Goal: Task Accomplishment & Management: Use online tool/utility

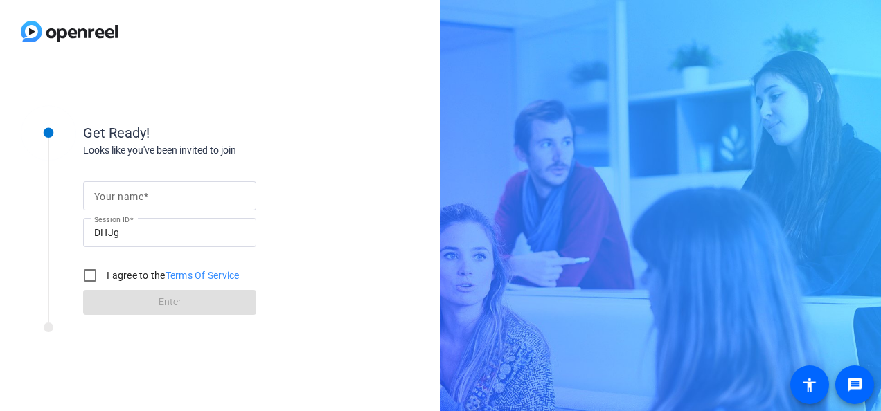
click at [361, 120] on div "Get Ready! Looks like you've been invited to join Your name Session ID DHJg I a…" at bounding box center [220, 237] width 440 height 348
click at [172, 198] on input "Your name" at bounding box center [169, 196] width 151 height 17
type input "[PERSON_NAME]"
click at [93, 270] on input "I agree to the Terms Of Service" at bounding box center [90, 276] width 28 height 28
checkbox input "true"
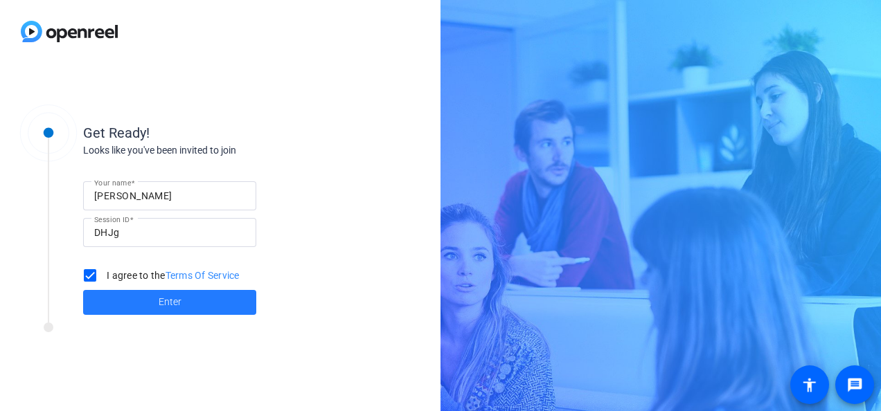
click at [158, 307] on span at bounding box center [169, 302] width 173 height 33
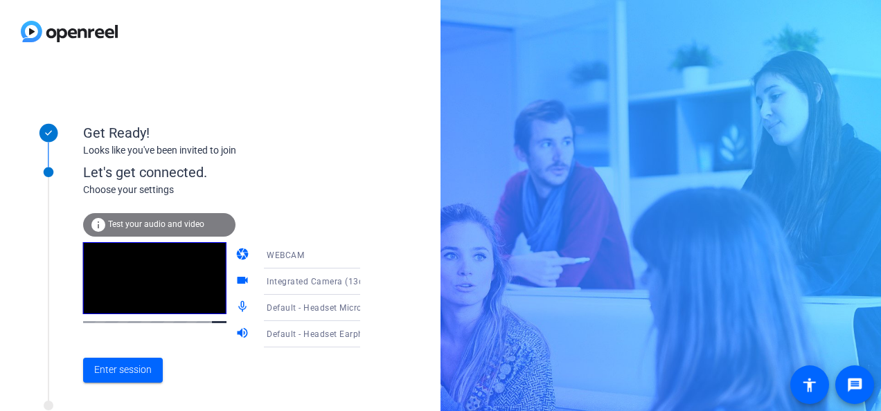
click at [328, 255] on div "WEBCAM" at bounding box center [318, 254] width 103 height 17
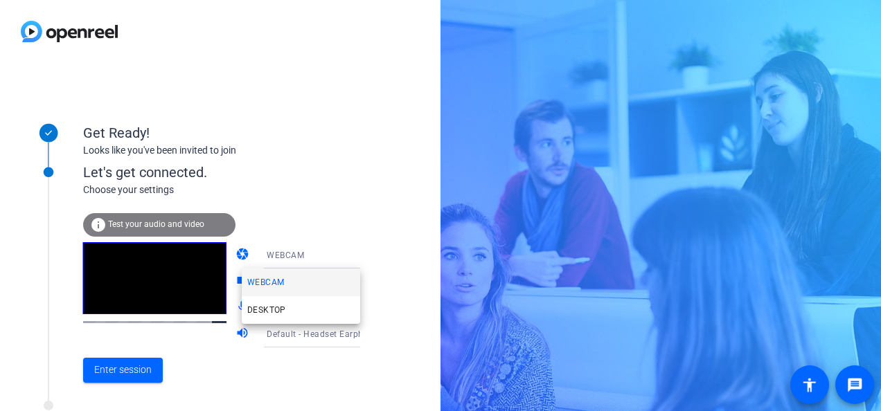
drag, startPoint x: 373, startPoint y: 178, endPoint x: 384, endPoint y: 282, distance: 104.4
click at [384, 282] on div at bounding box center [440, 205] width 881 height 411
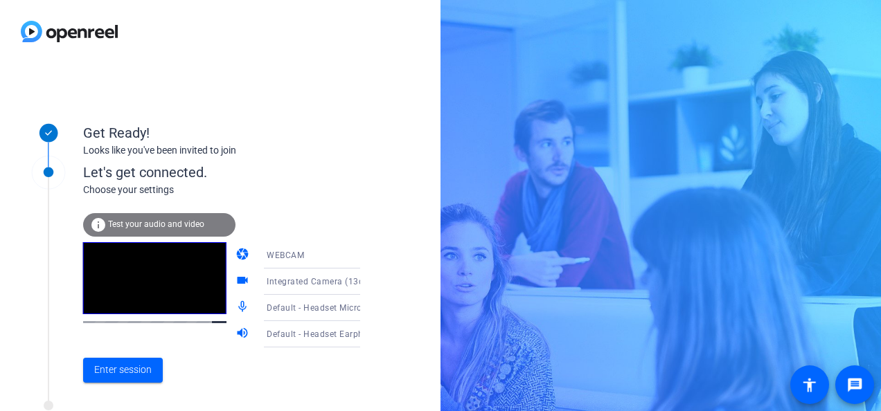
click at [384, 282] on div "Get Ready! Looks like you've been invited to join Let's get connected. Choose y…" at bounding box center [220, 237] width 440 height 348
click at [366, 280] on icon at bounding box center [374, 281] width 17 height 17
click at [401, 276] on div at bounding box center [440, 205] width 881 height 411
click at [122, 367] on span "Enter session" at bounding box center [122, 370] width 57 height 15
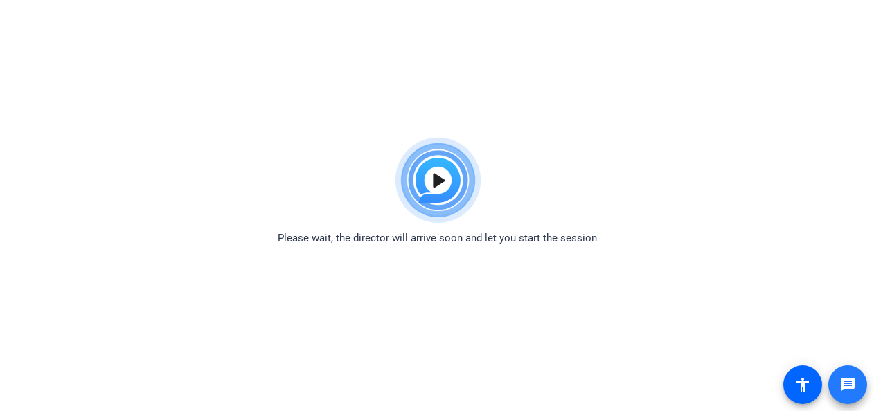
click at [837, 389] on span at bounding box center [847, 384] width 33 height 33
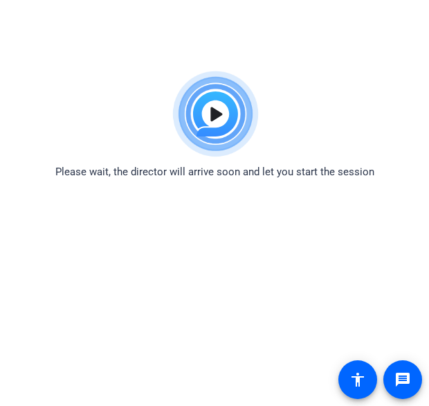
click at [163, 266] on body "Accessibility Screen-Reader Guide, Feedback, and Issue Reporting | New window P…" at bounding box center [214, 267] width 429 height 406
click at [78, 334] on body "Accessibility Screen-Reader Guide, Feedback, and Issue Reporting | New window P…" at bounding box center [214, 267] width 429 height 406
click at [83, 300] on body "Accessibility Screen-Reader Guide, Feedback, and Issue Reporting | New window P…" at bounding box center [214, 267] width 429 height 406
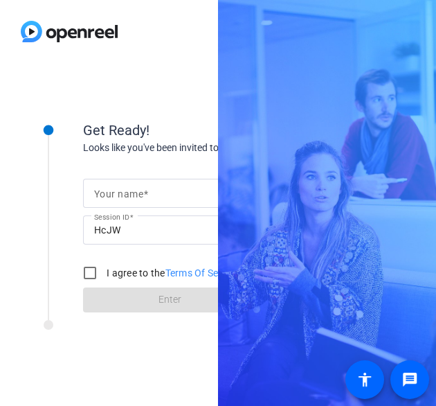
drag, startPoint x: 0, startPoint y: 0, endPoint x: 126, endPoint y: 183, distance: 222.0
click at [126, 183] on div at bounding box center [169, 193] width 151 height 29
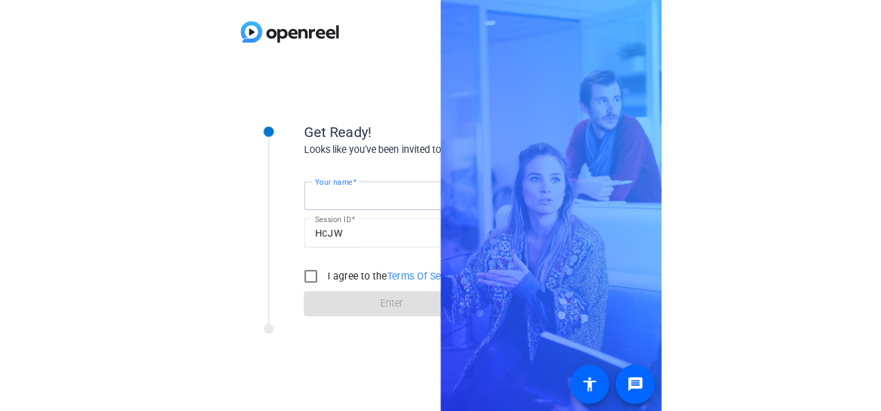
scroll to position [0, 27]
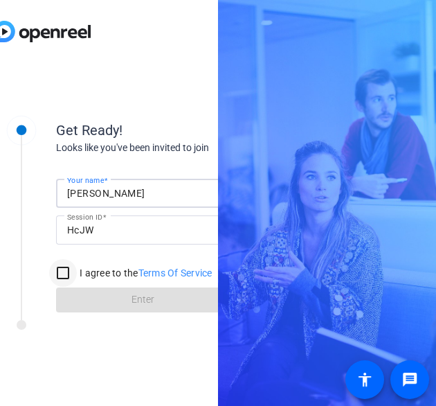
type input "[PERSON_NAME]"
click at [57, 275] on input "I agree to the Terms Of Service" at bounding box center [63, 273] width 28 height 28
checkbox input "true"
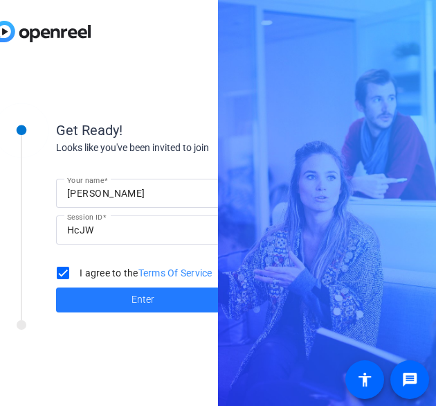
click at [134, 296] on span "Enter" at bounding box center [143, 299] width 23 height 15
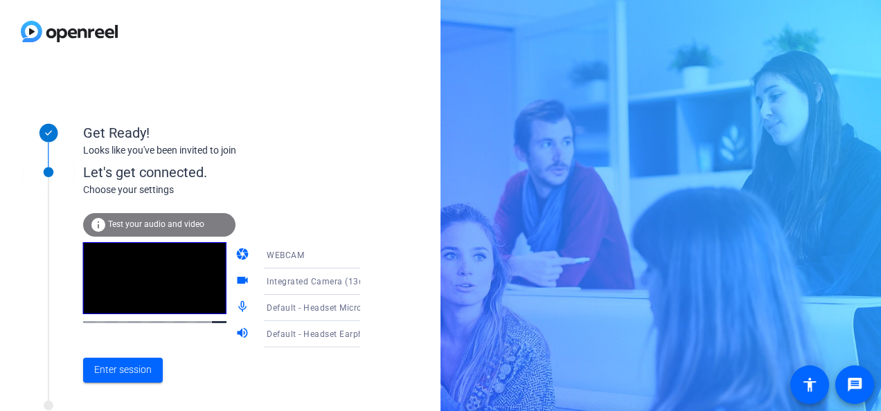
scroll to position [0, 0]
click at [323, 309] on span "Default - Headset Microphone (Jabra Evolve 65 SE) (0b0e:24fd)" at bounding box center [396, 307] width 258 height 11
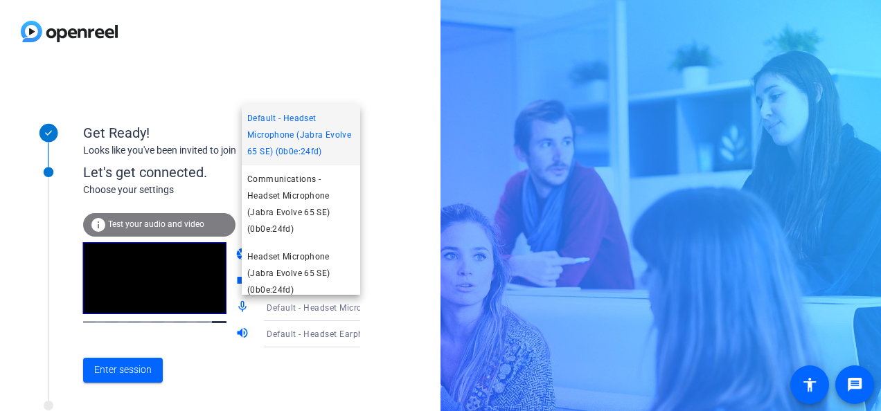
click at [136, 366] on div at bounding box center [440, 205] width 881 height 411
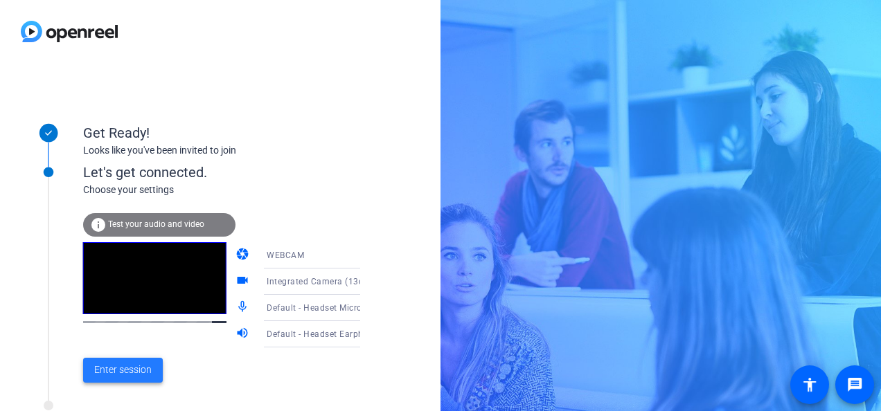
click at [118, 379] on span at bounding box center [123, 370] width 80 height 33
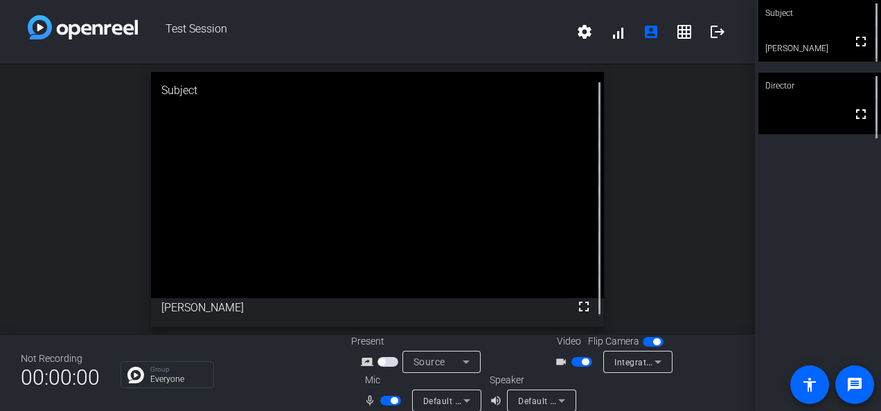
scroll to position [16, 0]
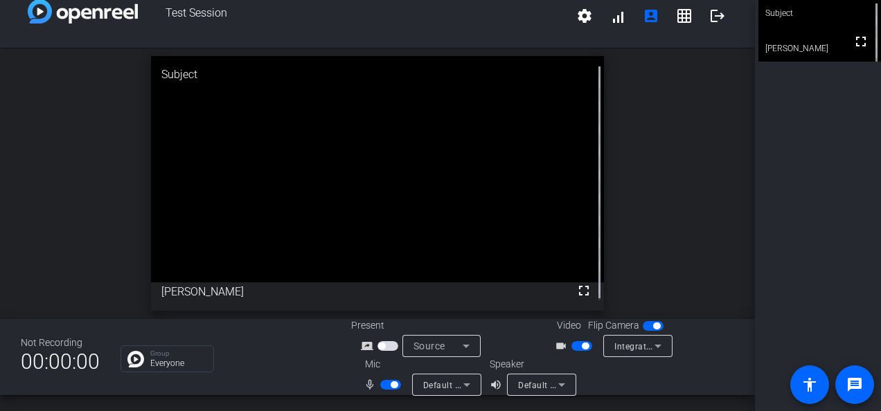
click at [435, 136] on div "open_in_new Subject fullscreen [PERSON_NAME]" at bounding box center [377, 183] width 755 height 271
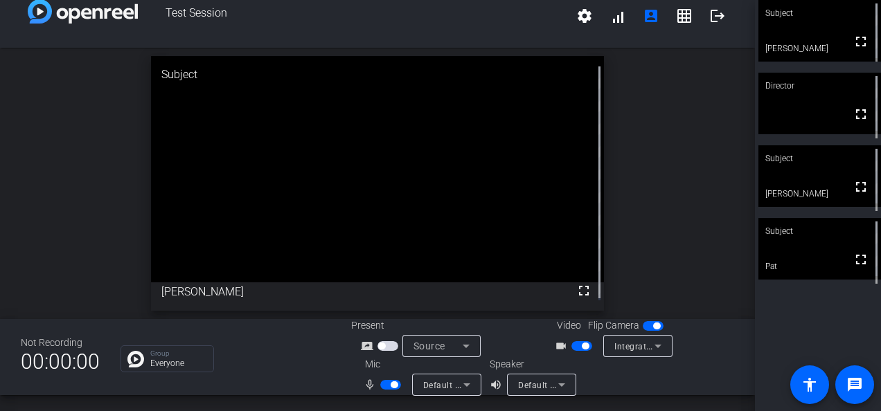
click at [435, 123] on div "open_in_new Subject fullscreen [PERSON_NAME]" at bounding box center [377, 183] width 755 height 271
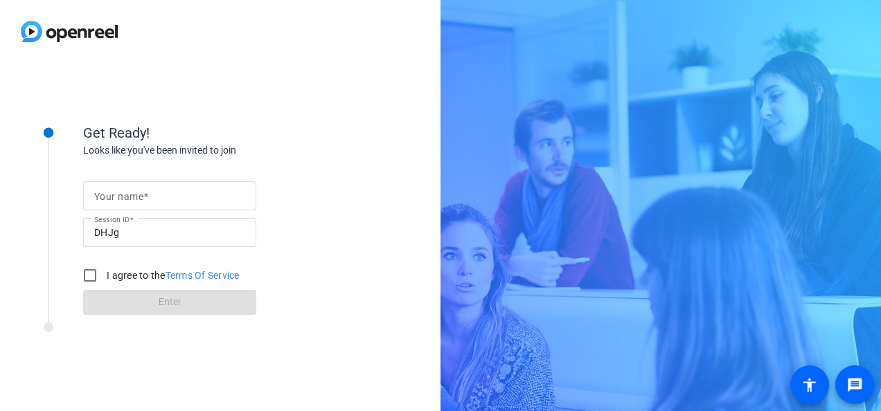
click at [104, 191] on mat-label "Your name" at bounding box center [118, 196] width 49 height 11
click at [104, 190] on input "Your name" at bounding box center [169, 196] width 151 height 17
type input "[PERSON_NAME]"
click at [86, 279] on input "I agree to the Terms Of Service" at bounding box center [90, 276] width 28 height 28
checkbox input "true"
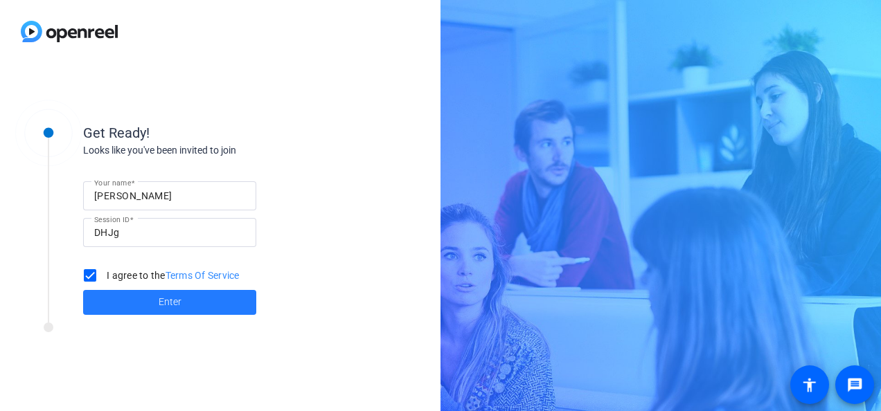
click at [147, 305] on span at bounding box center [169, 302] width 173 height 33
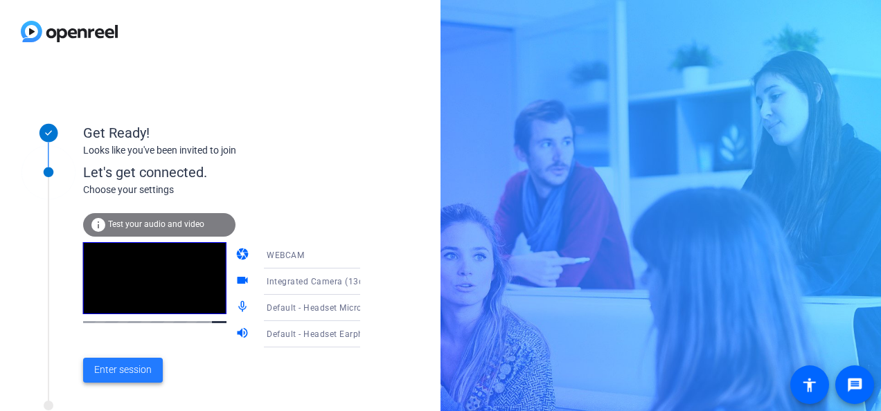
click at [117, 363] on span "Enter session" at bounding box center [122, 370] width 57 height 15
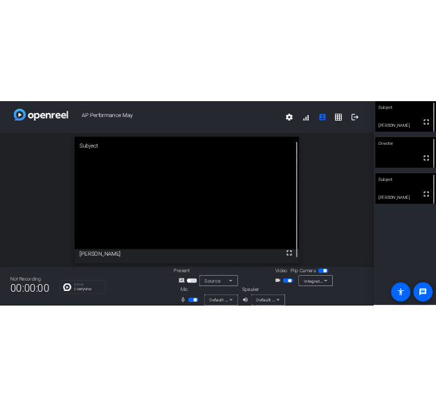
scroll to position [16, 0]
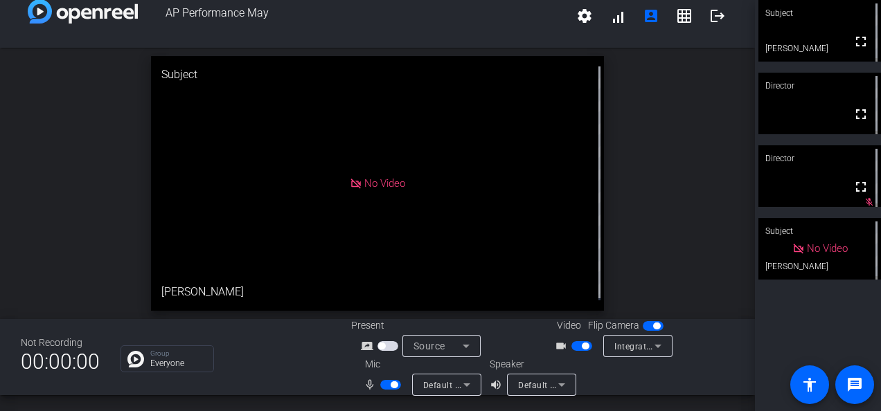
click at [708, 95] on div "open_in_new Subject No Video Stefanie" at bounding box center [377, 183] width 755 height 271
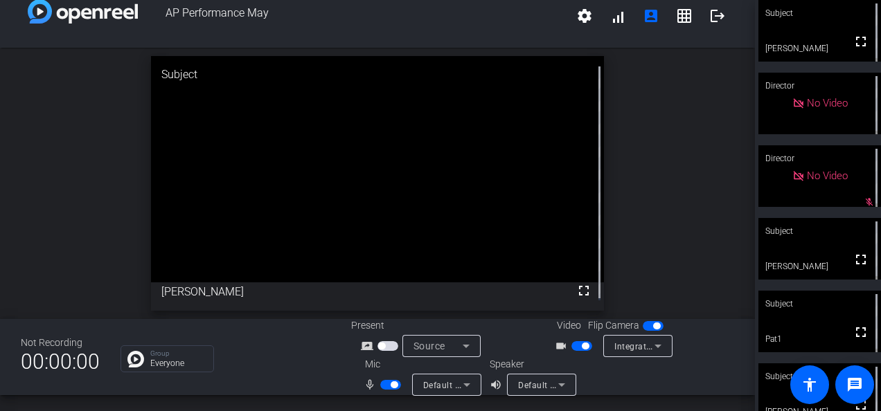
click at [680, 186] on div "open_in_new Subject fullscreen Stefanie" at bounding box center [377, 183] width 755 height 271
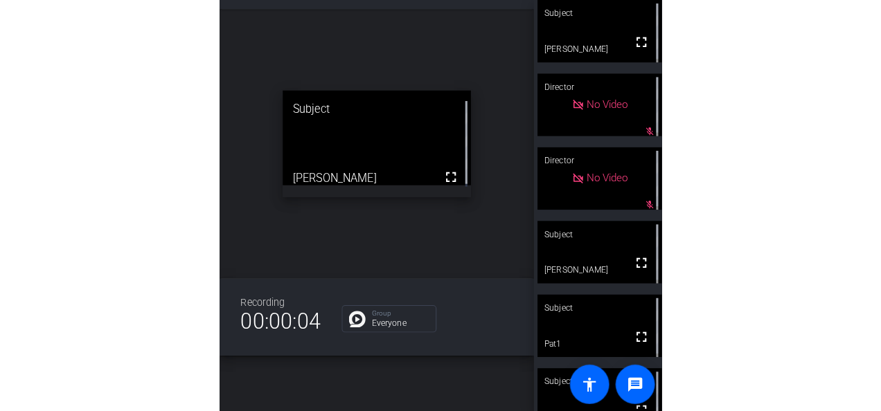
scroll to position [7, 0]
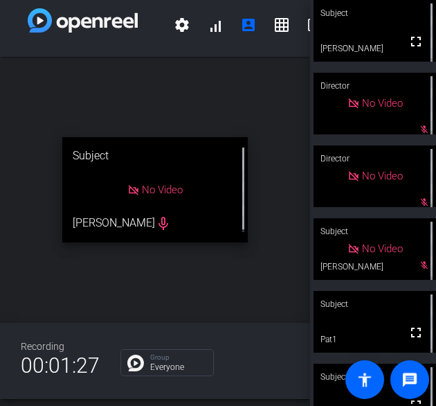
click at [63, 290] on div "open_in_new Subject No Video Stefanie mic_none" at bounding box center [155, 190] width 310 height 266
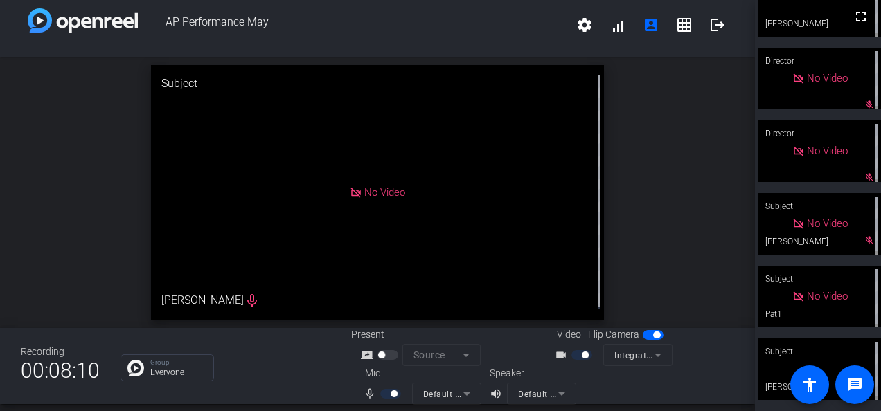
scroll to position [0, 0]
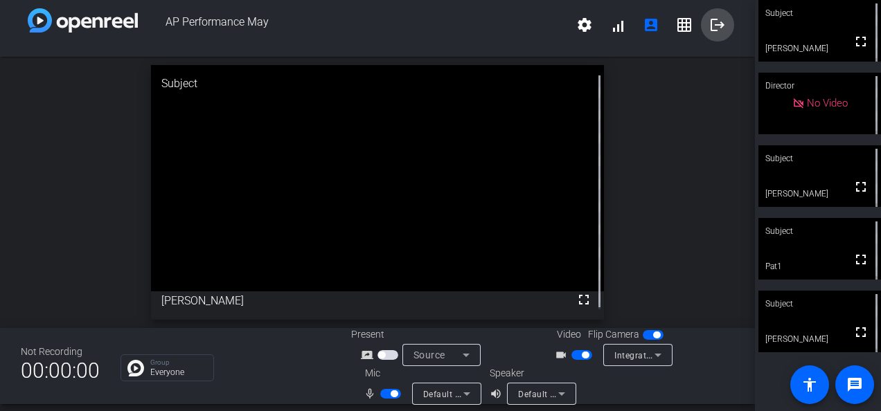
click at [718, 23] on mat-icon "logout" at bounding box center [717, 25] width 17 height 17
